Goal: Find specific page/section

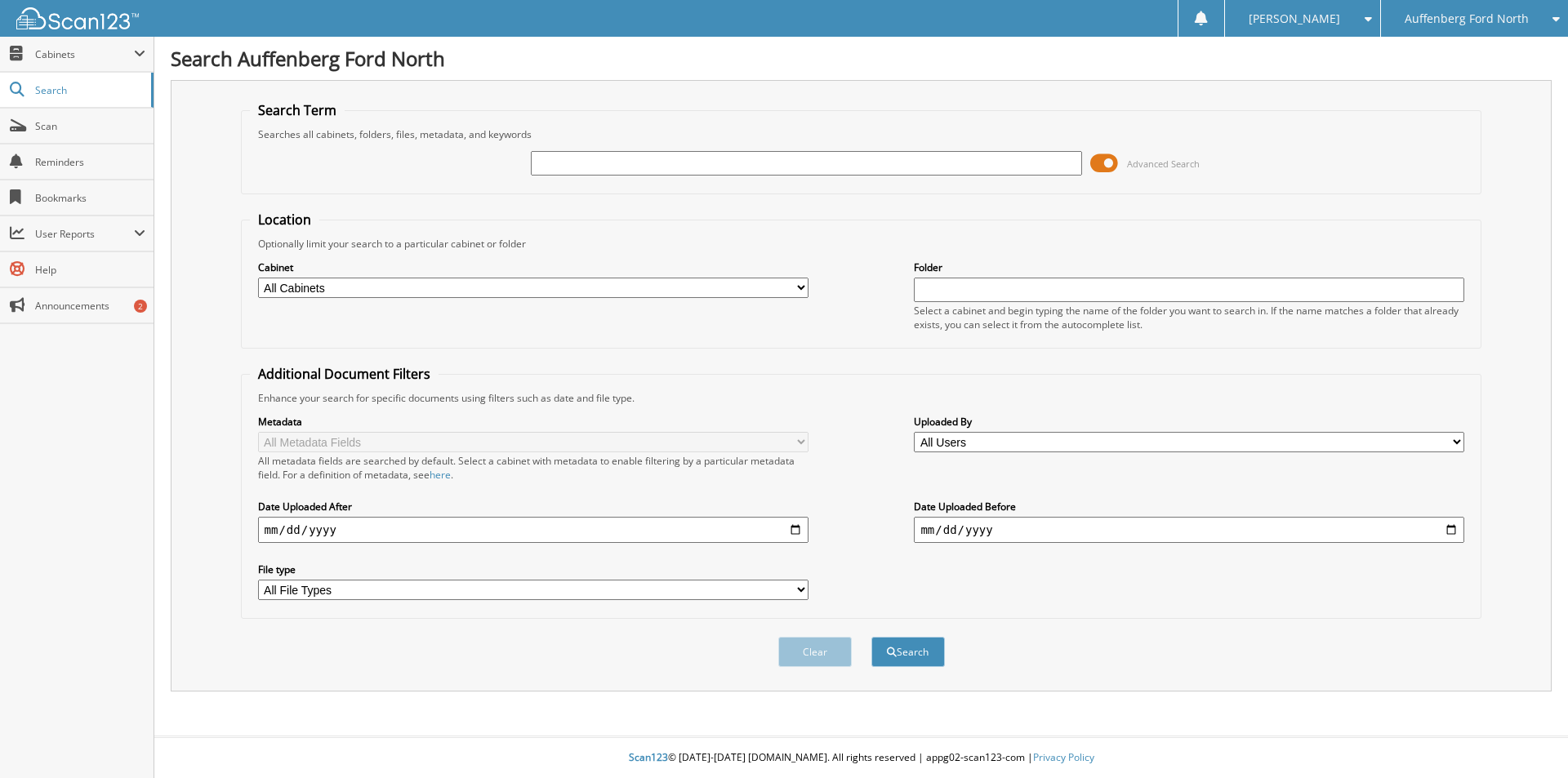
click at [632, 171] on input "text" at bounding box center [806, 163] width 551 height 25
type input "650653"
click at [871, 636] on button "Search" at bounding box center [908, 651] width 73 height 30
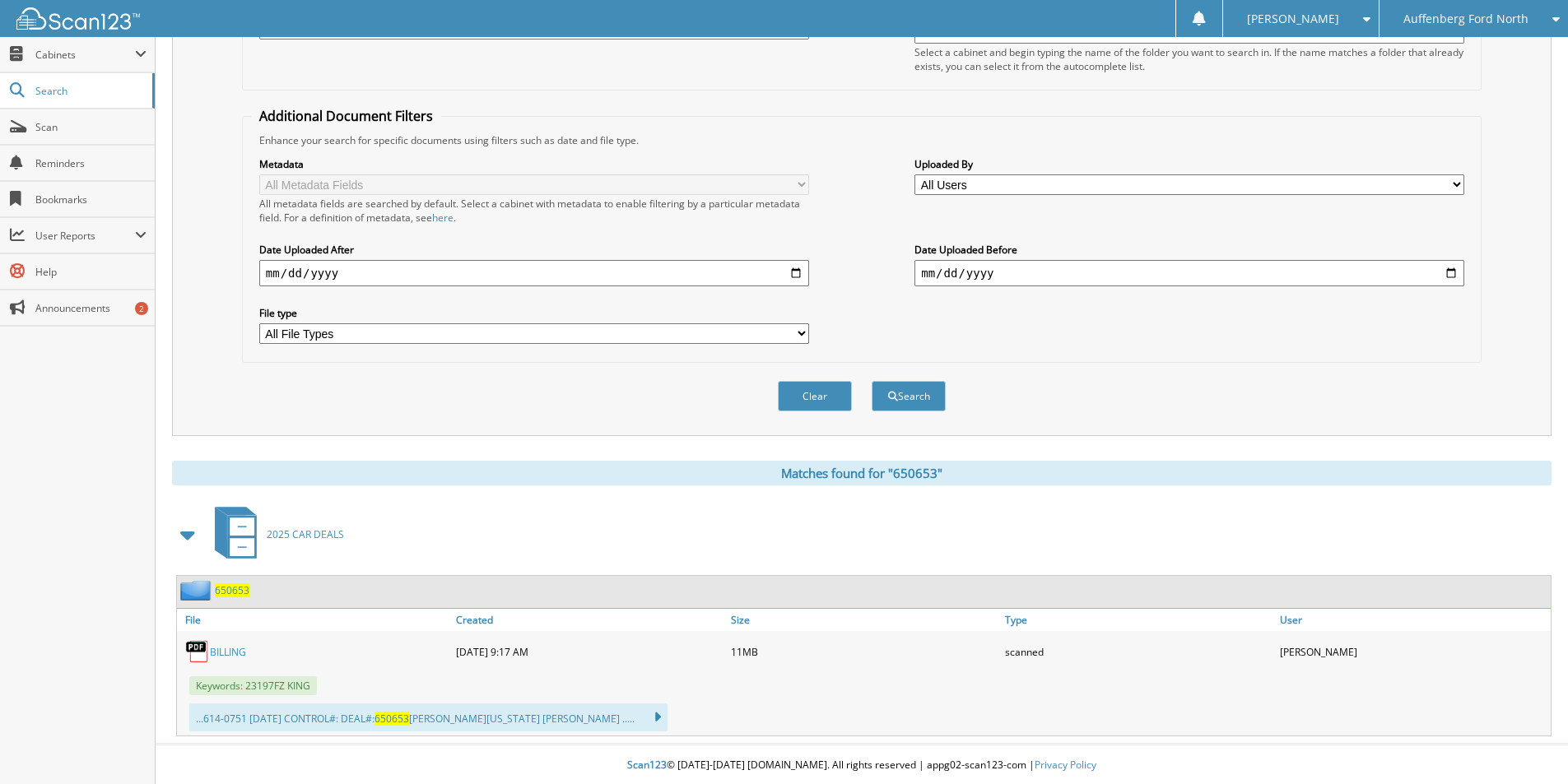
scroll to position [263, 0]
click at [237, 648] on link "BILLING" at bounding box center [228, 650] width 36 height 14
click at [71, 29] on div at bounding box center [70, 18] width 140 height 37
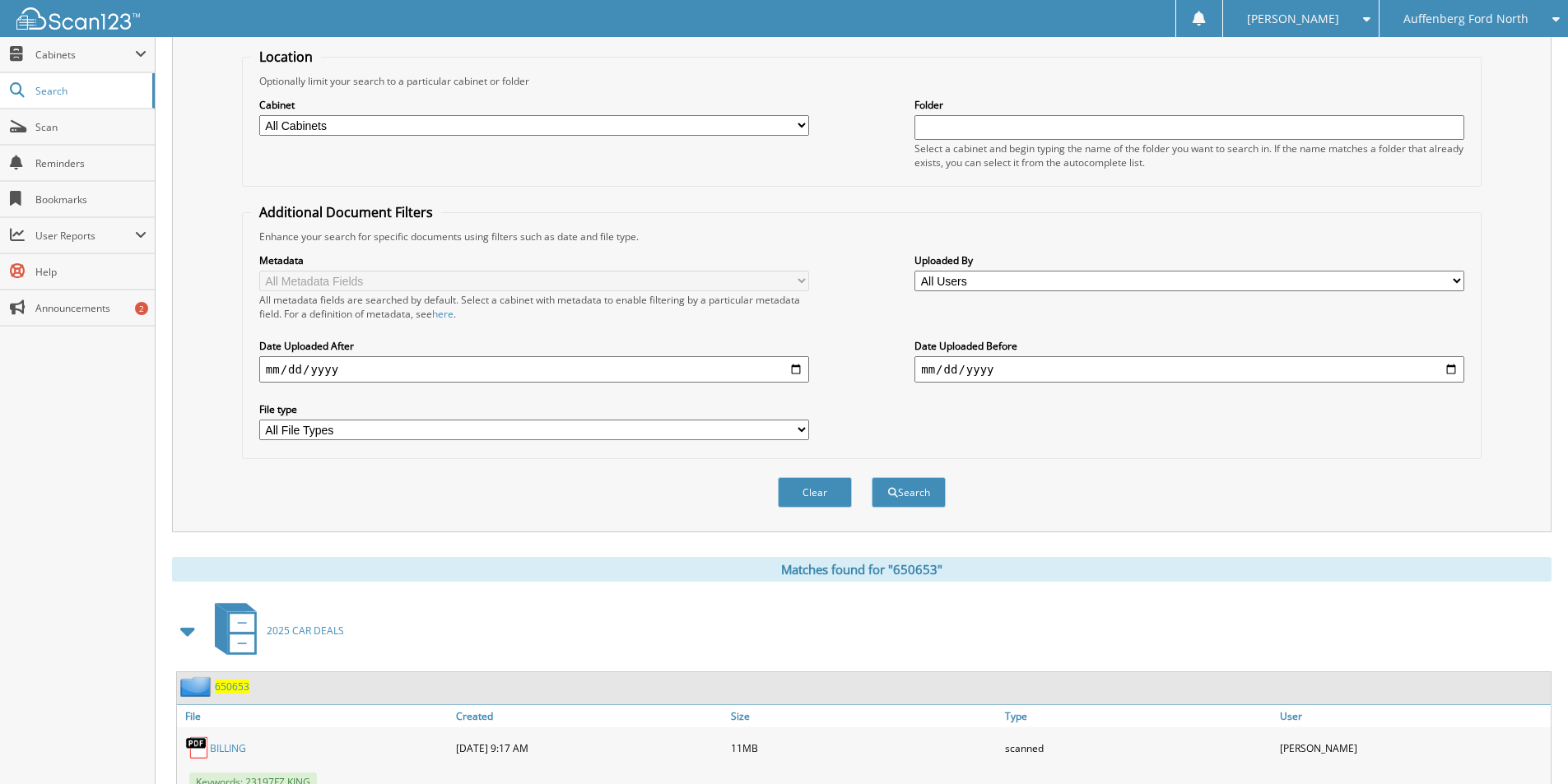
scroll to position [16, 0]
